Goal: Communication & Community: Answer question/provide support

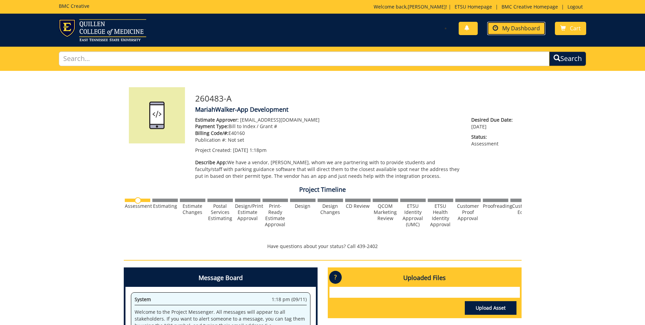
click at [510, 25] on span "My Dashboard" at bounding box center [521, 27] width 38 height 7
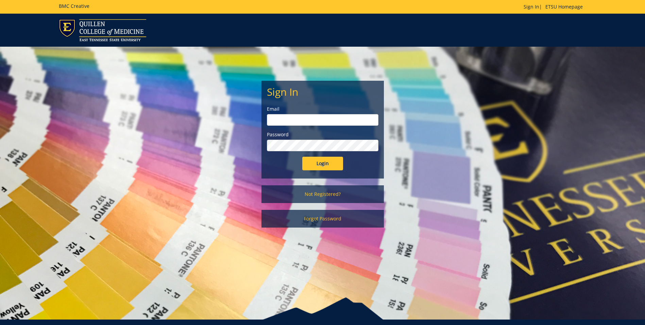
click at [308, 116] on input "email" at bounding box center [323, 120] width 112 height 12
type input "walkerm1@etsu.edu"
click at [302, 156] on input "Login" at bounding box center [322, 163] width 41 height 14
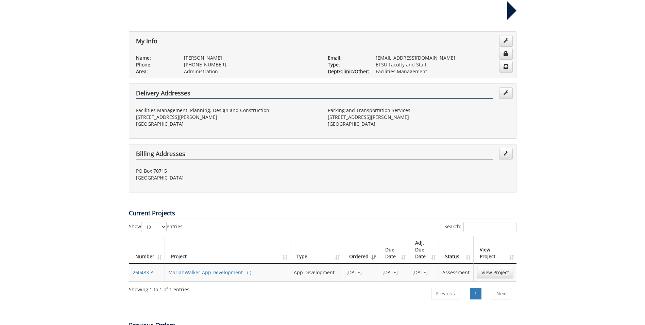
scroll to position [136, 0]
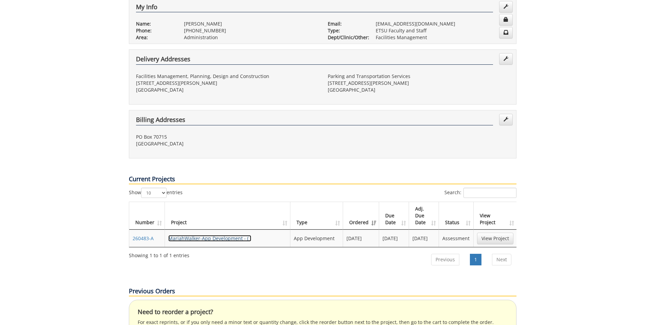
click at [232, 235] on link "MariahWalker-App Development - ( )" at bounding box center [209, 238] width 83 height 6
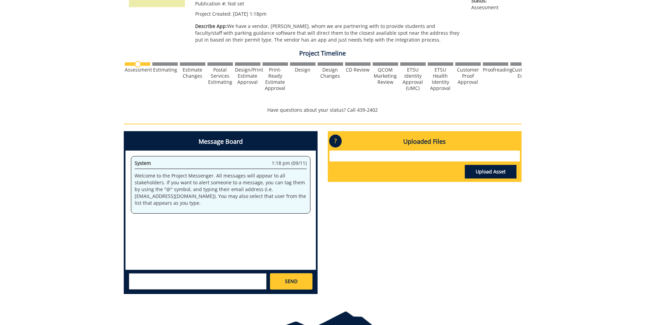
scroll to position [170, 0]
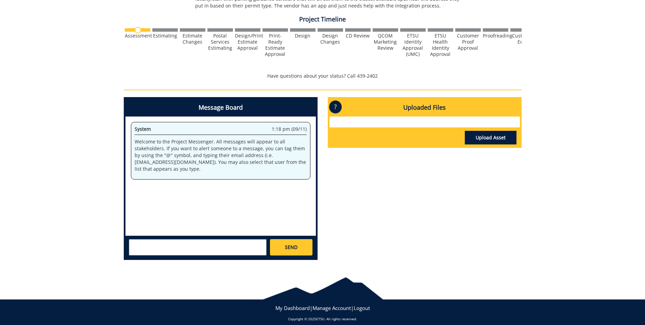
click at [219, 243] on textarea at bounding box center [198, 247] width 138 height 16
type textarea "@[EMAIL_ADDRESS][DOMAIN_NAME] Hey, [PERSON_NAME]. Just checking if this type of…"
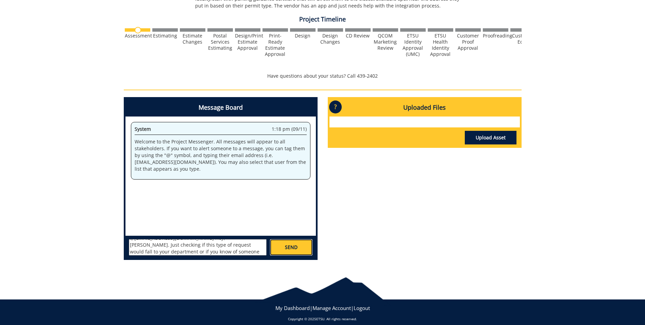
click at [296, 244] on span "SEND" at bounding box center [291, 247] width 13 height 7
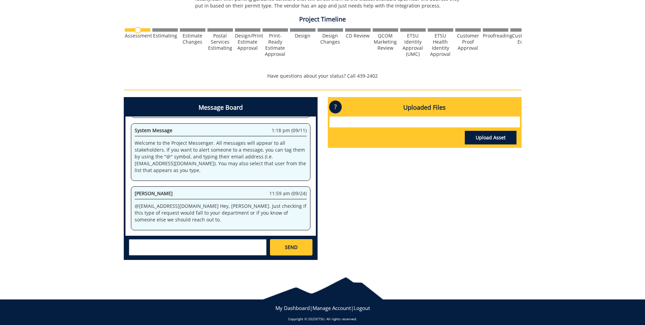
scroll to position [19533, 0]
